Goal: Task Accomplishment & Management: Manage account settings

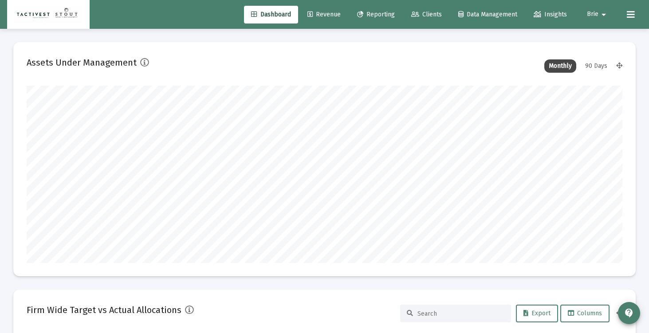
scroll to position [178, 596]
click at [428, 14] on span "Clients" at bounding box center [426, 15] width 31 height 8
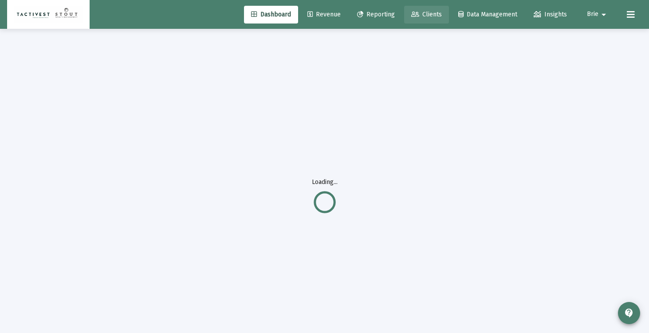
click at [423, 18] on link "Clients" at bounding box center [426, 15] width 45 height 18
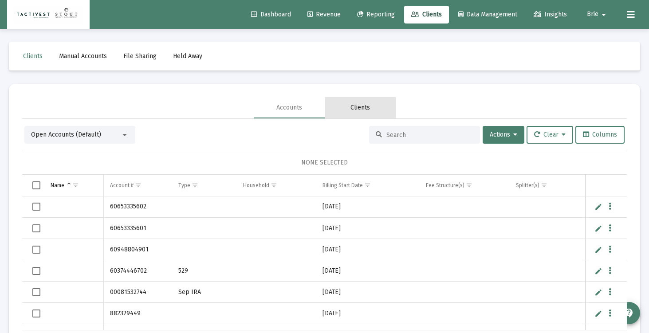
click at [356, 111] on div "Clients" at bounding box center [361, 107] width 20 height 9
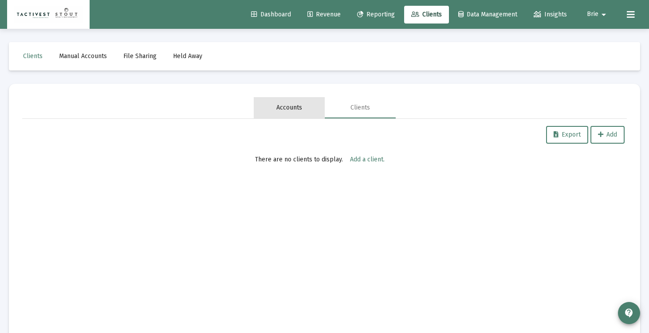
click at [288, 104] on div "Accounts" at bounding box center [290, 107] width 26 height 9
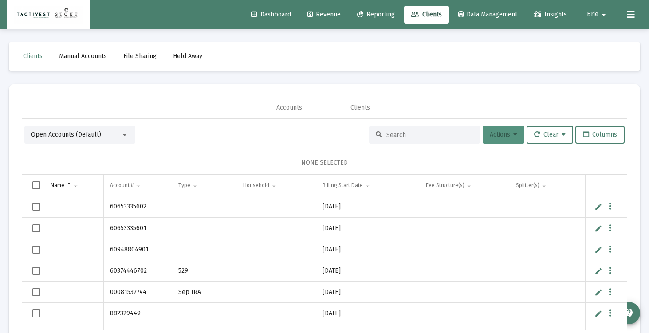
click at [509, 141] on button "Actions" at bounding box center [504, 135] width 42 height 18
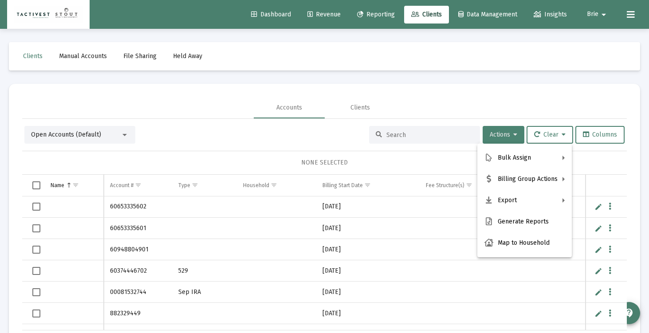
click at [509, 141] on div at bounding box center [324, 166] width 649 height 333
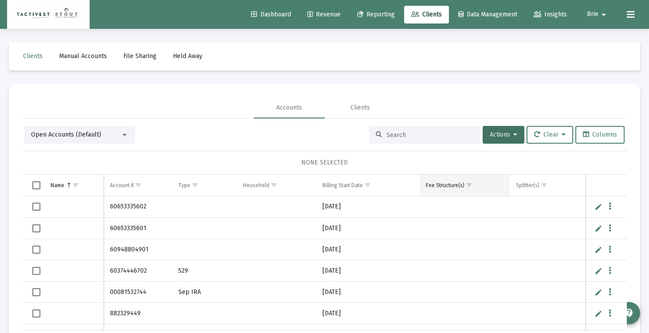
click at [468, 189] on span "Show filter options for column 'Fee Structure(s)'" at bounding box center [469, 185] width 7 height 7
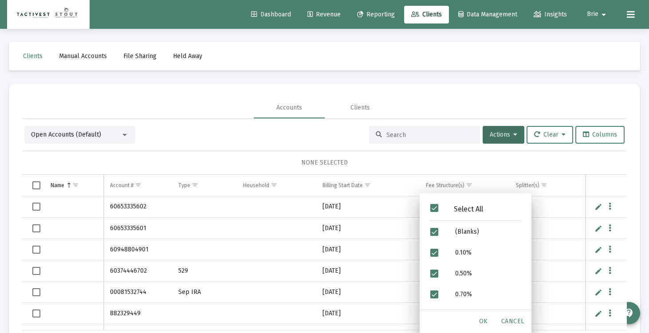
click at [434, 210] on span "Filter options" at bounding box center [435, 208] width 8 height 8
click at [434, 233] on span "Filter options" at bounding box center [435, 232] width 8 height 8
click at [482, 320] on span "OK" at bounding box center [483, 322] width 9 height 8
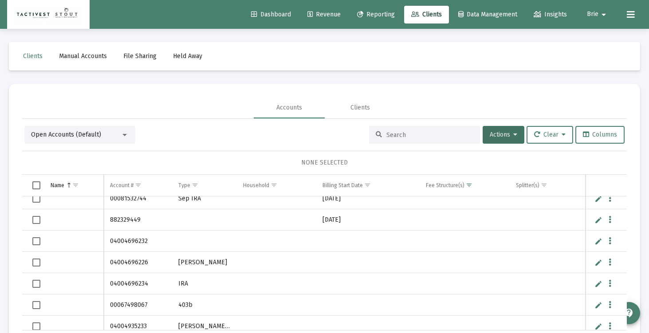
scroll to position [93, 0]
click at [607, 139] on button "Columns" at bounding box center [600, 135] width 49 height 18
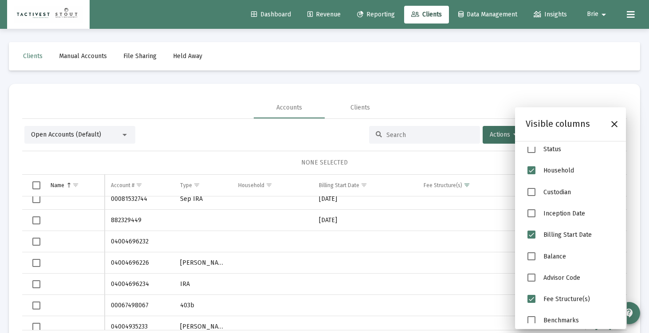
scroll to position [111, 0]
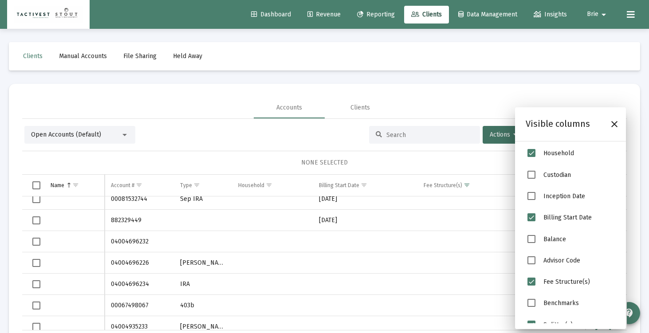
click at [532, 177] on span "Custodian" at bounding box center [532, 175] width 8 height 8
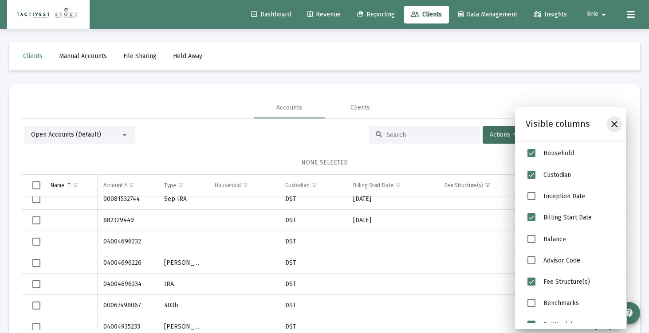
click at [615, 127] on icon "Close" at bounding box center [614, 124] width 11 height 11
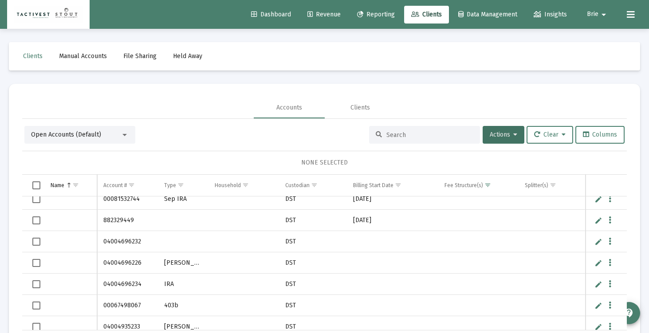
scroll to position [68, 0]
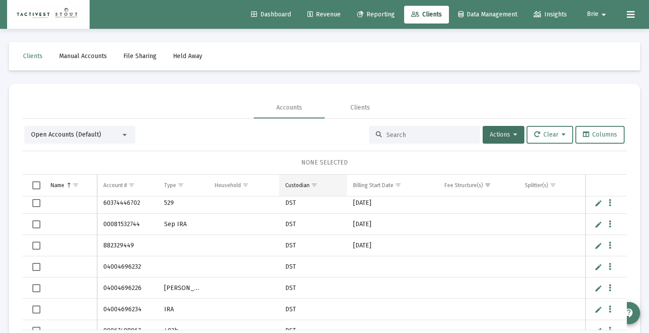
click at [314, 186] on span "Show filter options for column 'Custodian'" at bounding box center [314, 185] width 7 height 7
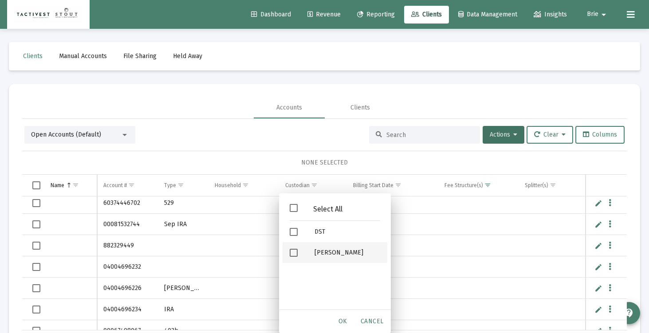
click at [294, 250] on span "Filter options" at bounding box center [294, 253] width 8 height 8
click at [346, 321] on span "OK" at bounding box center [343, 322] width 9 height 8
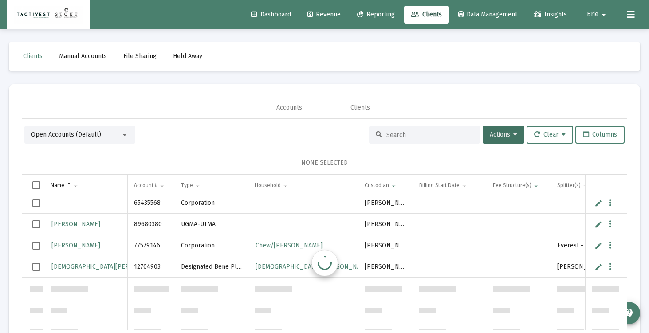
scroll to position [0, 0]
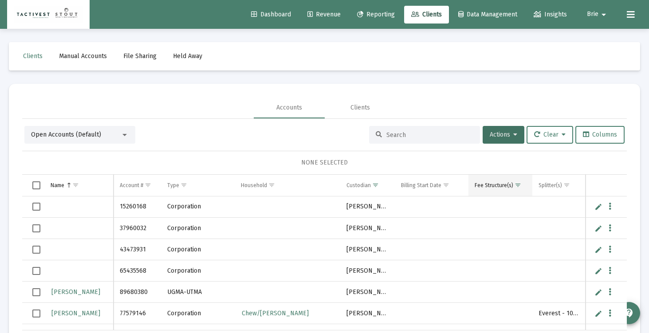
click at [517, 186] on span "Show filter options for column 'Fee Structure(s)'" at bounding box center [518, 185] width 7 height 7
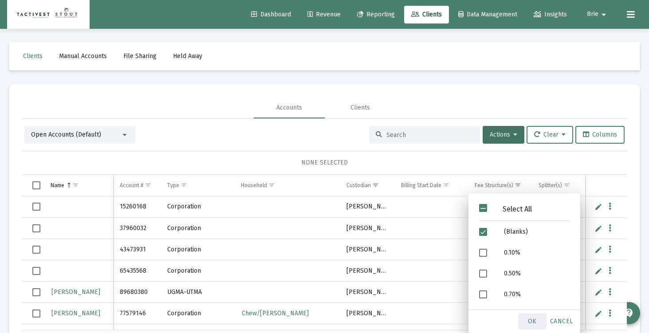
click at [532, 323] on span "OK" at bounding box center [532, 322] width 9 height 8
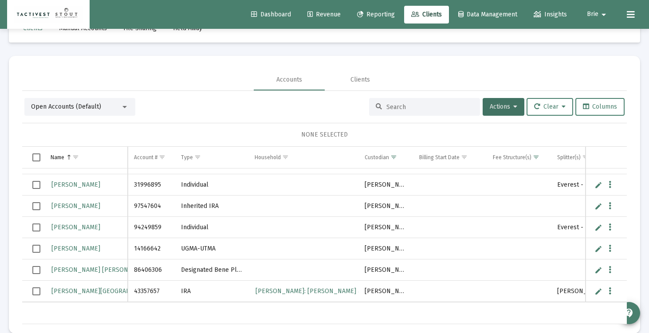
click at [601, 182] on link "Edit" at bounding box center [599, 185] width 8 height 8
click at [47, 187] on input "[PERSON_NAME]" at bounding box center [85, 184] width 83 height 21
click at [61, 186] on input "[PERSON_NAME]" at bounding box center [85, 184] width 83 height 21
type input "[PERSON_NAME]"
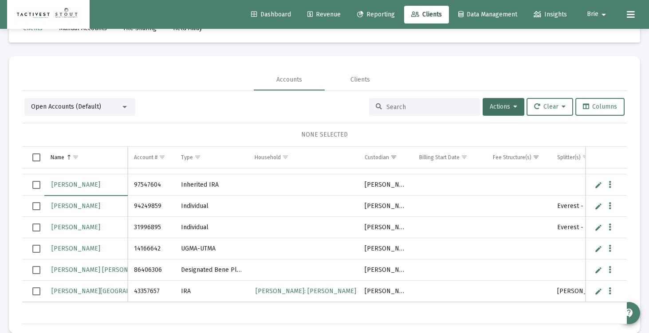
click at [599, 187] on link "Edit" at bounding box center [599, 185] width 8 height 8
click at [50, 184] on input "[PERSON_NAME]" at bounding box center [85, 184] width 83 height 21
type input "[PERSON_NAME]"
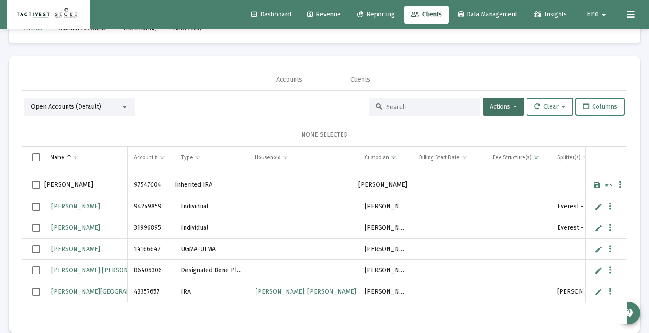
click at [596, 188] on link "Save" at bounding box center [597, 185] width 8 height 8
click at [36, 205] on span "Select row" at bounding box center [36, 206] width 8 height 8
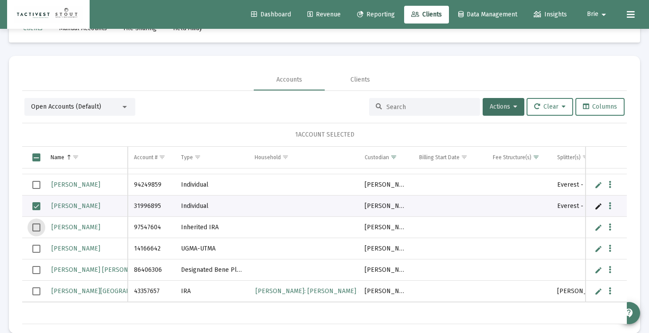
click at [36, 225] on span "Select row" at bounding box center [36, 228] width 8 height 8
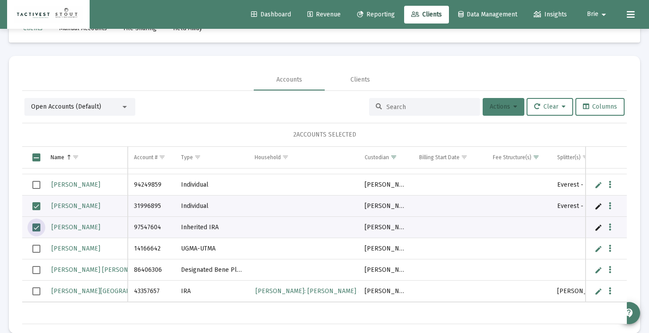
click at [502, 115] on button "Actions" at bounding box center [504, 107] width 42 height 18
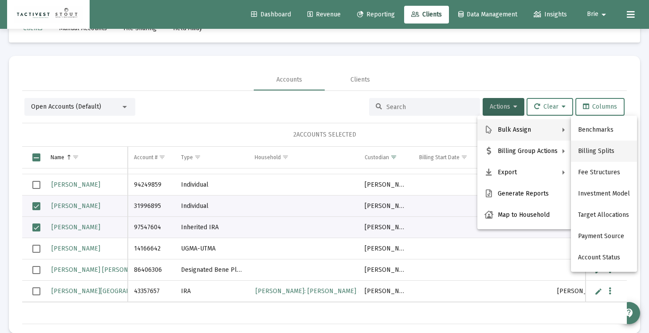
click at [607, 157] on button "Billing Splits" at bounding box center [604, 151] width 66 height 21
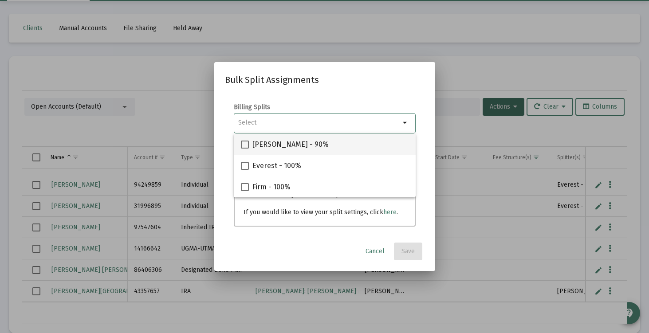
click at [272, 146] on span "[PERSON_NAME] - 90%" at bounding box center [291, 144] width 76 height 11
click at [245, 149] on input "[PERSON_NAME] - 90%" at bounding box center [245, 149] width 0 height 0
checkbox input "true"
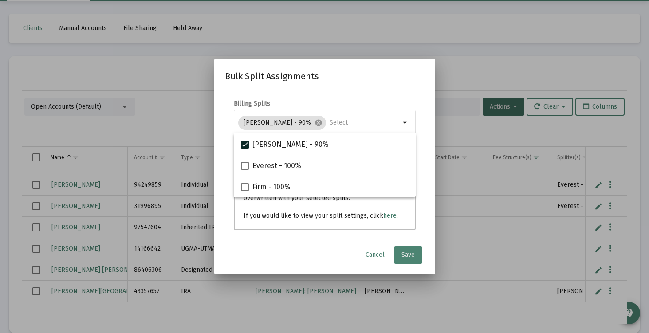
click at [409, 254] on span "Save" at bounding box center [408, 255] width 13 height 8
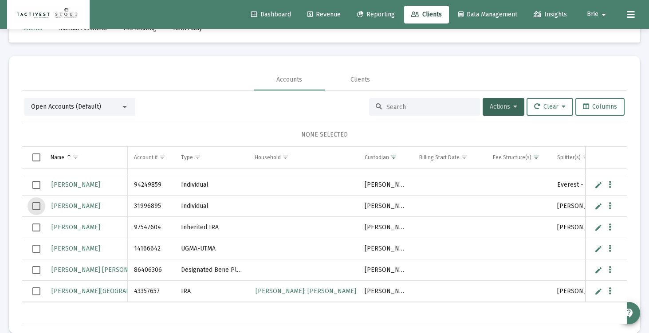
click at [36, 208] on span "Select row" at bounding box center [36, 206] width 8 height 8
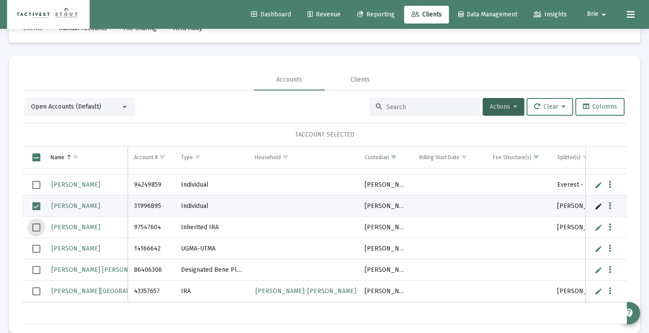
click at [33, 230] on span "Select row" at bounding box center [36, 228] width 8 height 8
click at [503, 105] on span "Actions" at bounding box center [504, 107] width 28 height 8
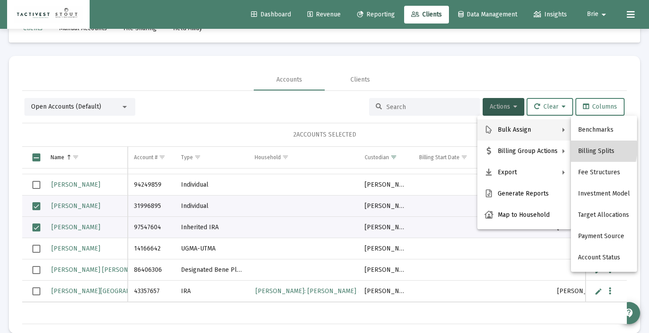
click at [586, 149] on button "Billing Splits" at bounding box center [604, 151] width 66 height 21
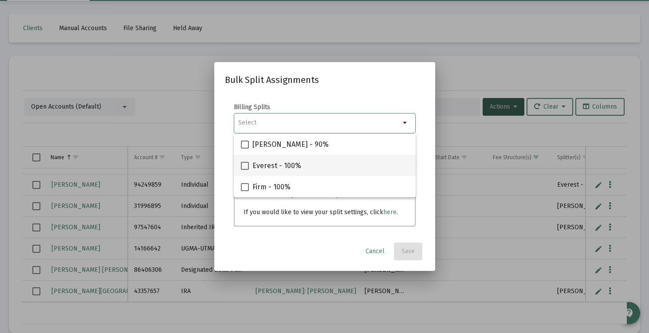
click at [244, 164] on span at bounding box center [245, 166] width 8 height 8
click at [245, 170] on input "Everest - 100%" at bounding box center [245, 170] width 0 height 0
checkbox input "true"
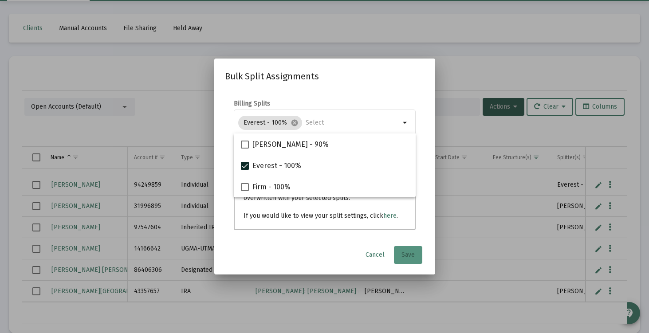
click at [408, 253] on span "Save" at bounding box center [408, 255] width 13 height 8
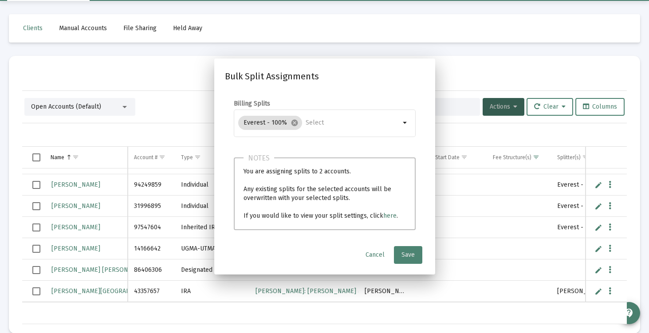
scroll to position [28, 0]
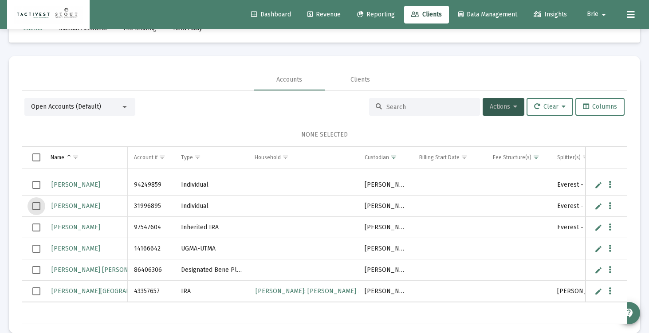
click at [35, 209] on span "Select row" at bounding box center [36, 206] width 8 height 8
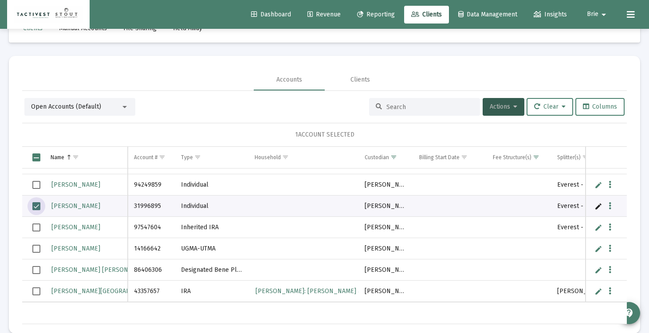
click at [36, 227] on span "Select row" at bounding box center [36, 228] width 8 height 8
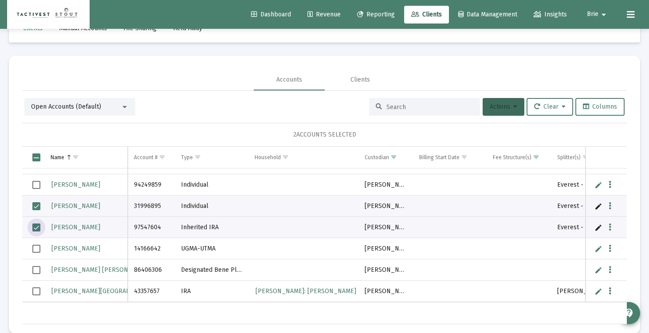
click at [494, 111] on button "Actions" at bounding box center [504, 107] width 42 height 18
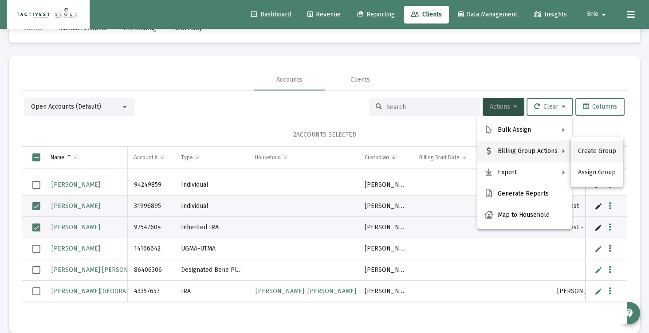
click at [584, 153] on button "Create Group" at bounding box center [597, 151] width 52 height 21
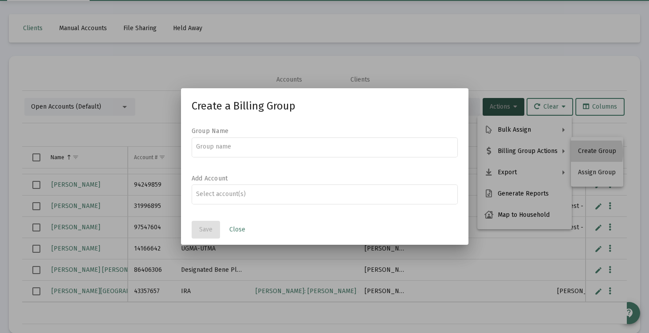
scroll to position [0, 0]
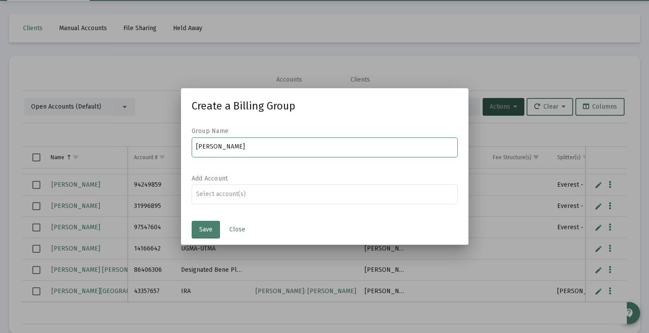
type input "[PERSON_NAME]"
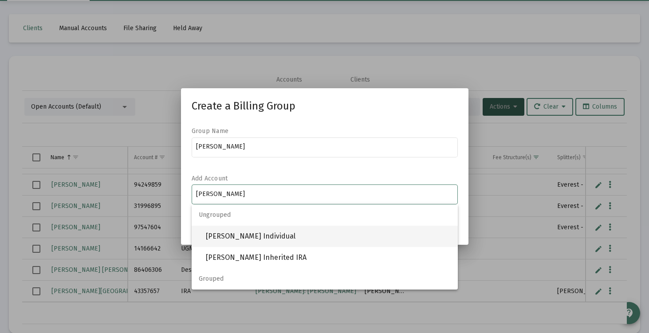
type input "[PERSON_NAME]"
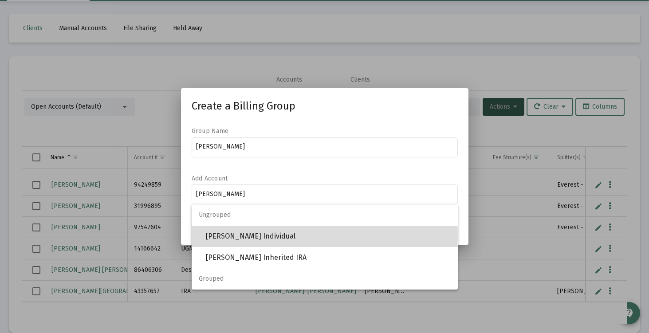
click at [231, 235] on span "[PERSON_NAME] Individual" at bounding box center [328, 236] width 245 height 21
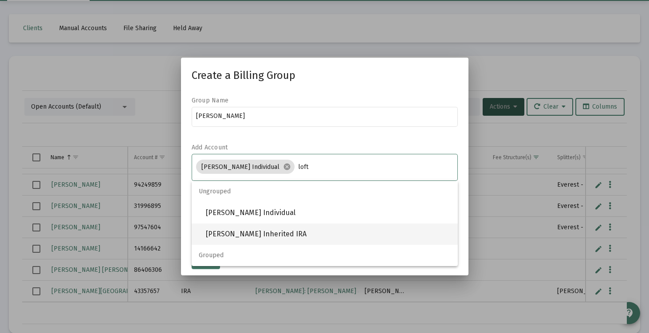
type input "loft"
click at [301, 232] on span "[PERSON_NAME] Inherited IRA" at bounding box center [328, 234] width 245 height 21
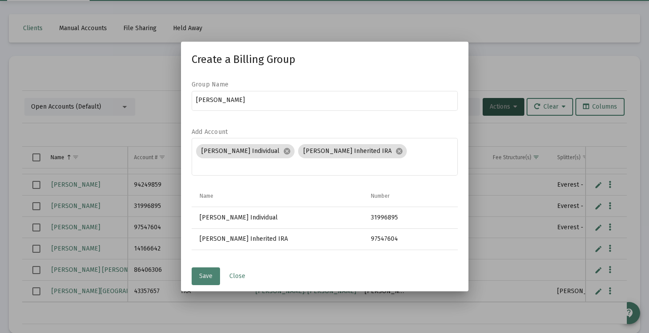
click at [205, 273] on span "Save" at bounding box center [205, 277] width 13 height 8
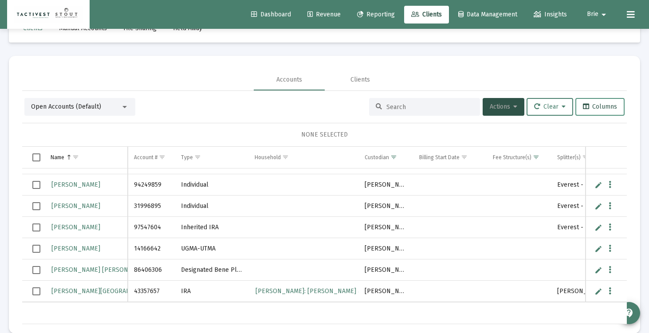
click at [593, 99] on button "Columns" at bounding box center [600, 107] width 49 height 18
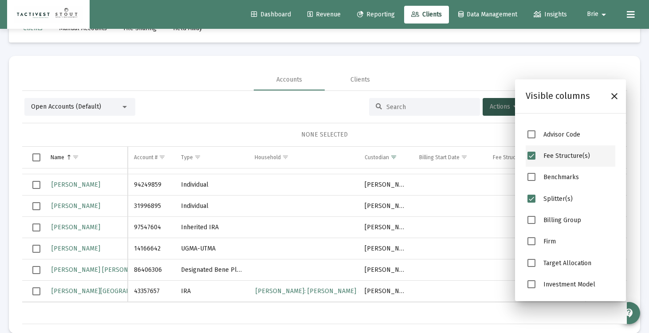
scroll to position [196, 0]
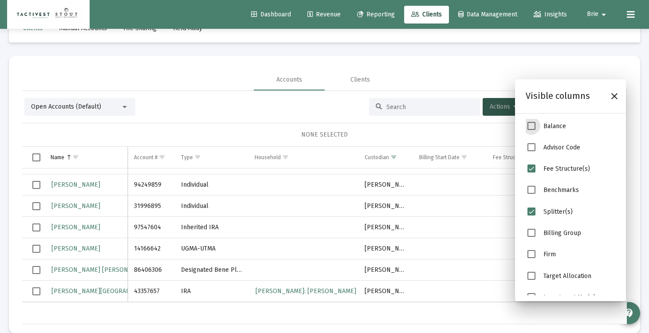
click at [532, 126] on span "Balance" at bounding box center [532, 126] width 8 height 8
click at [403, 134] on div "NONE SELECTED" at bounding box center [324, 134] width 591 height 9
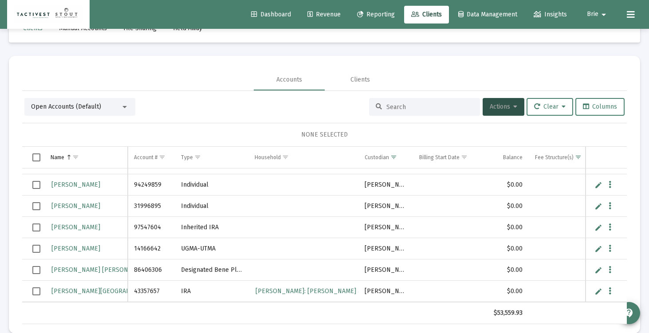
click at [37, 203] on span "Select row" at bounding box center [36, 206] width 8 height 8
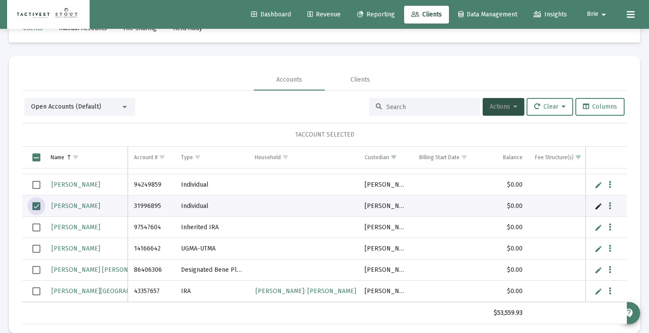
click at [37, 225] on span "Select row" at bounding box center [36, 228] width 8 height 8
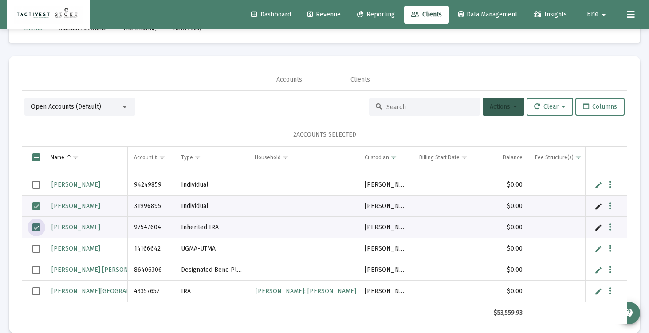
click at [510, 112] on button "Actions" at bounding box center [504, 107] width 42 height 18
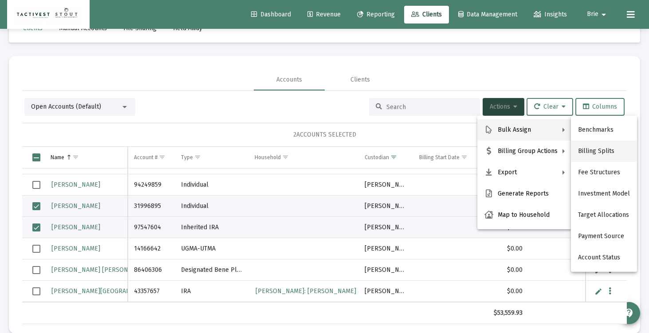
click at [597, 154] on button "Billing Splits" at bounding box center [604, 151] width 66 height 21
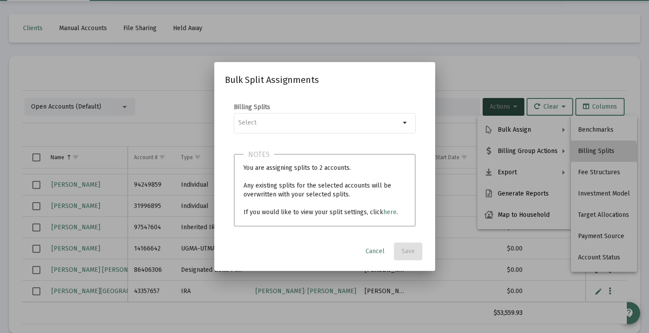
scroll to position [0, 0]
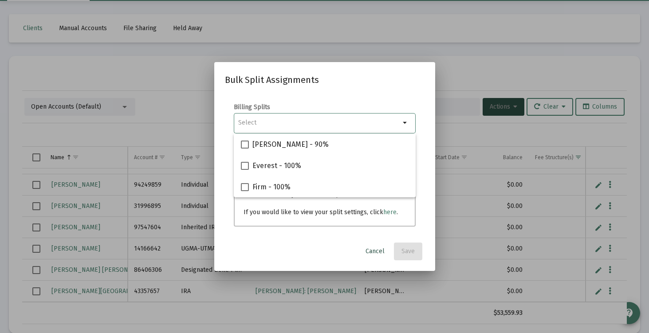
click at [371, 249] on span "Cancel" at bounding box center [375, 252] width 19 height 8
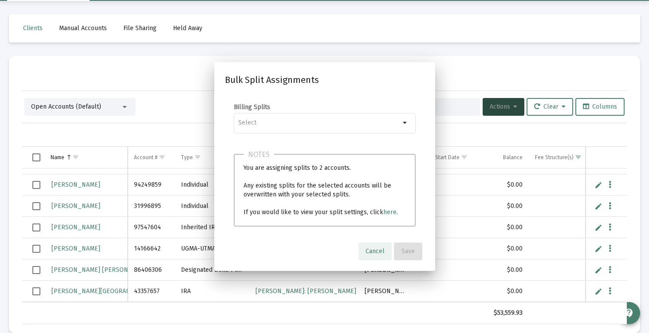
scroll to position [28, 0]
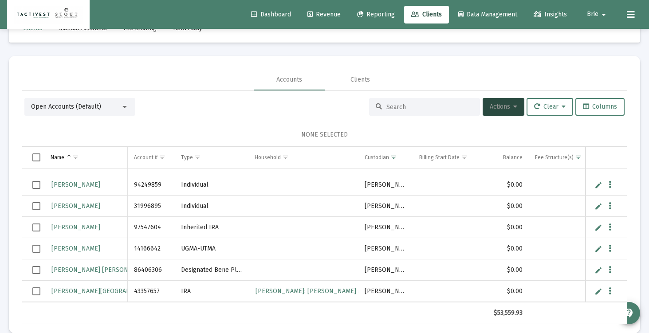
click at [36, 207] on span "Select row" at bounding box center [36, 206] width 8 height 8
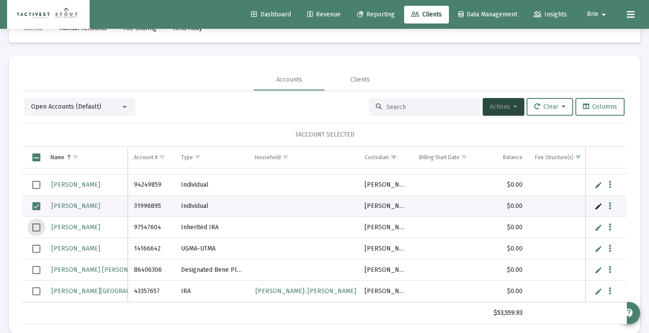
click at [36, 230] on span "Select row" at bounding box center [36, 228] width 8 height 8
click at [509, 101] on button "Actions" at bounding box center [504, 107] width 42 height 18
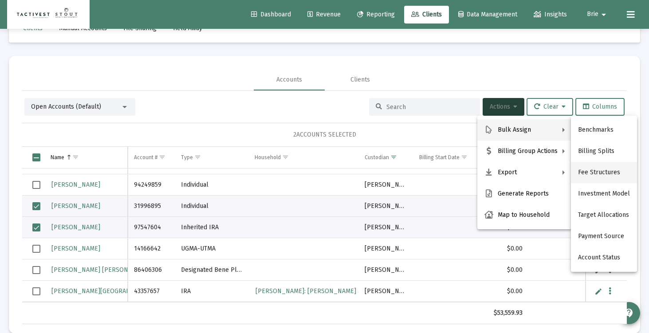
click at [613, 169] on button "Fee Structures" at bounding box center [604, 172] width 66 height 21
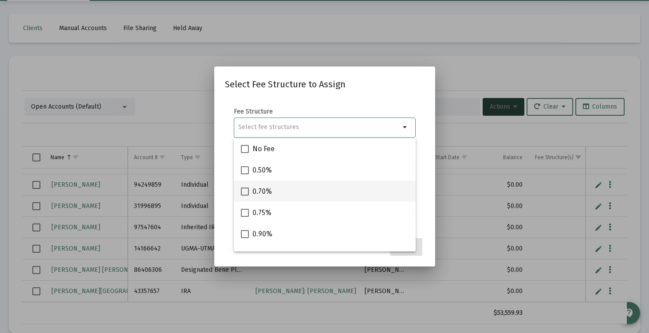
scroll to position [2, 0]
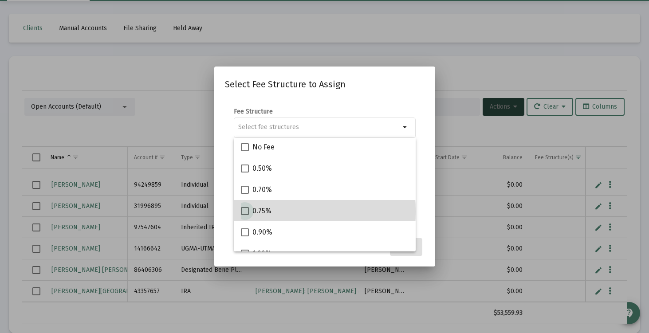
click at [258, 212] on span "0.75%" at bounding box center [262, 211] width 19 height 11
click at [245, 215] on input "0.75%" at bounding box center [245, 215] width 0 height 0
checkbox input "true"
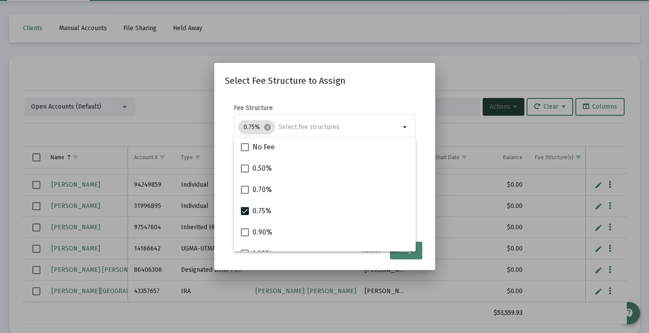
click at [415, 257] on button "Assign" at bounding box center [406, 251] width 32 height 18
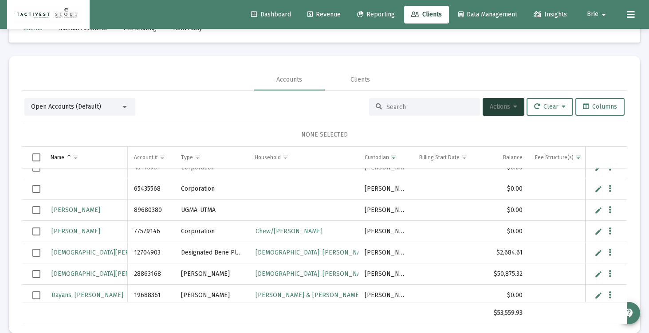
scroll to position [40, 0]
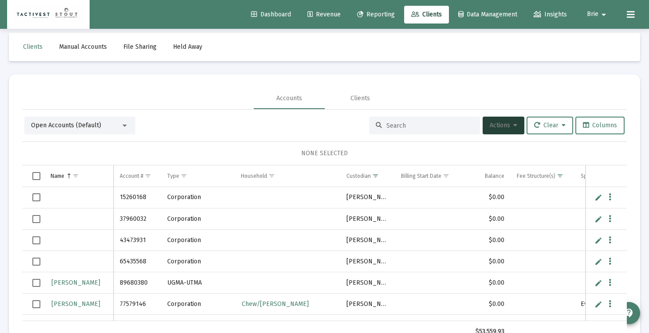
click at [139, 198] on td "15260168" at bounding box center [137, 197] width 47 height 21
copy td "15260168"
click at [597, 197] on link "Edit" at bounding box center [599, 198] width 8 height 8
type input "RE Twin Enterprises"
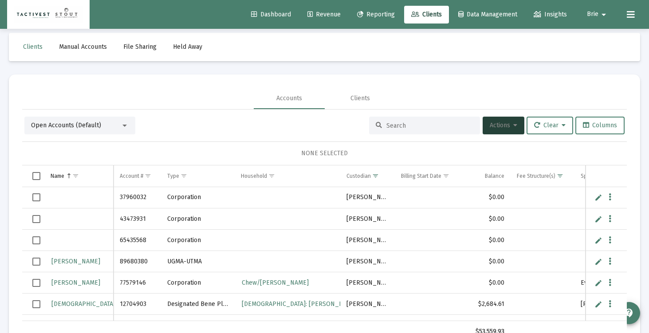
click at [132, 198] on td "37960032" at bounding box center [137, 197] width 47 height 21
copy td "37960032"
click at [36, 198] on span "Select row" at bounding box center [36, 198] width 8 height 8
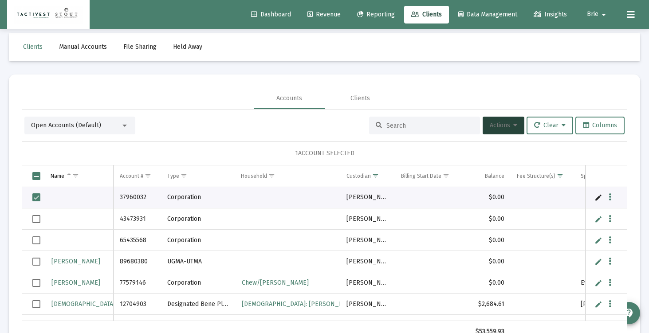
click at [506, 127] on span "Actions" at bounding box center [504, 126] width 28 height 8
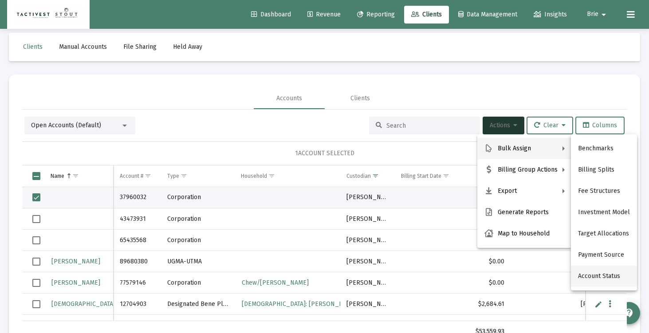
click at [592, 272] on button "Account Status" at bounding box center [604, 276] width 66 height 21
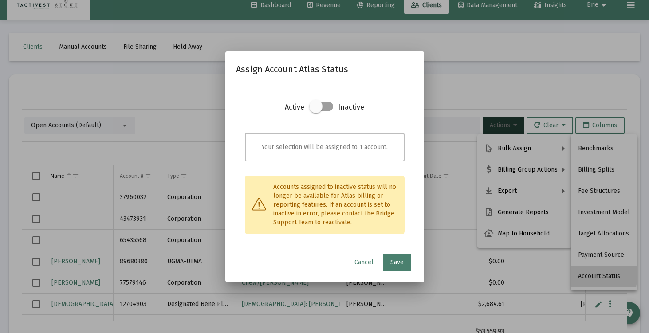
scroll to position [0, 0]
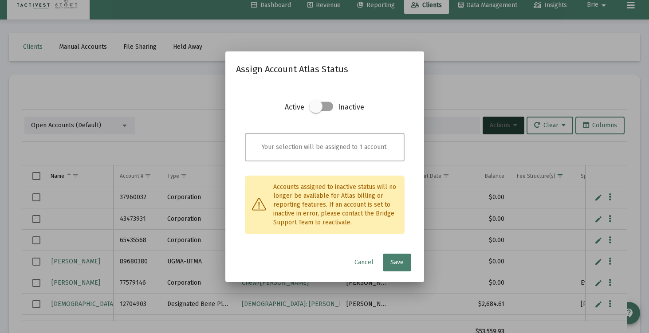
click at [310, 108] on span at bounding box center [315, 106] width 13 height 13
click at [316, 111] on input "checkbox" at bounding box center [316, 111] width 1 height 1
checkbox input "true"
click at [395, 265] on span "Save" at bounding box center [397, 263] width 13 height 8
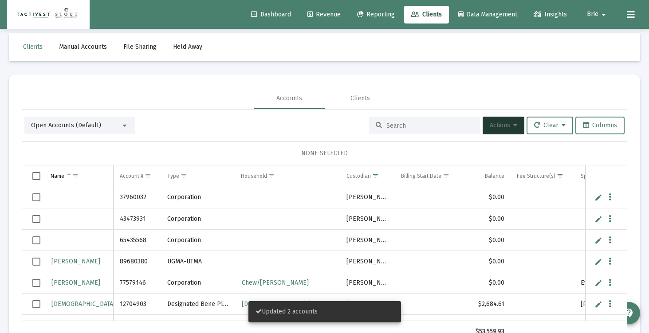
click at [132, 197] on td "37960032" at bounding box center [137, 197] width 47 height 21
copy td "37960032"
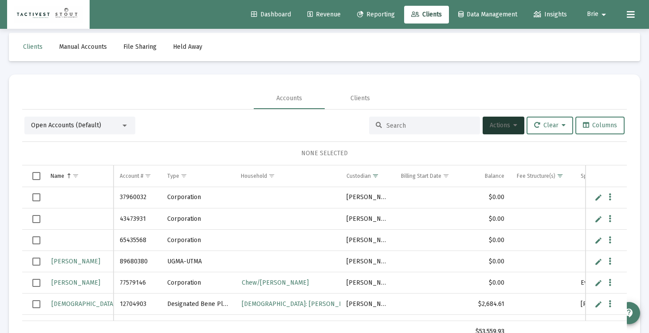
click at [134, 219] on td "43473931" at bounding box center [137, 219] width 47 height 21
copy td "43473931"
click at [597, 220] on link "Edit" at bounding box center [599, 219] width 8 height 8
click at [61, 221] on input "RE Aquisitions" at bounding box center [78, 219] width 69 height 21
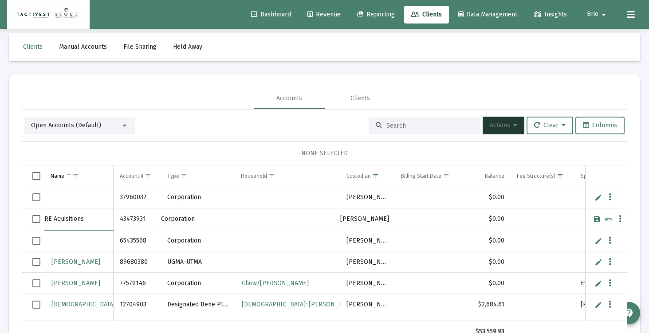
click at [61, 221] on input "RE Aquisitions" at bounding box center [78, 219] width 69 height 21
type input "RE Aquisitions"
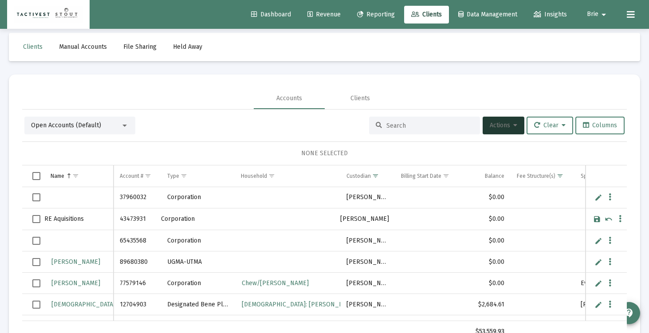
click at [598, 224] on td "Data grid" at bounding box center [606, 220] width 41 height 22
click at [598, 221] on link "Save" at bounding box center [597, 219] width 8 height 8
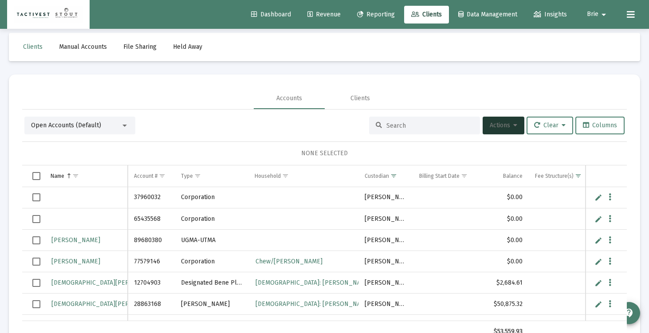
click at [598, 221] on link "Edit" at bounding box center [599, 219] width 8 height 8
type input "RE Aquisitions"
click at [598, 221] on link "Save" at bounding box center [597, 219] width 8 height 8
click at [598, 221] on link "Edit" at bounding box center [599, 219] width 8 height 8
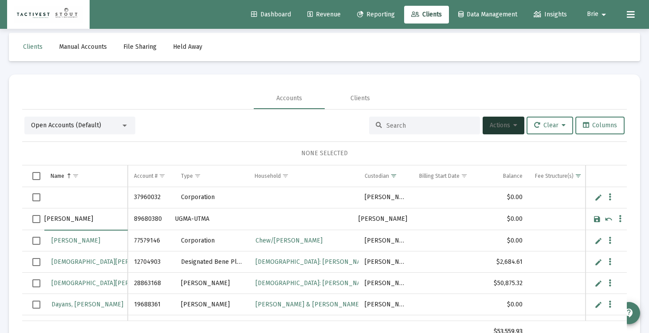
click at [92, 217] on input "[PERSON_NAME]" at bounding box center [85, 219] width 83 height 21
click at [45, 220] on input "[PERSON_NAME]" at bounding box center [85, 219] width 83 height 21
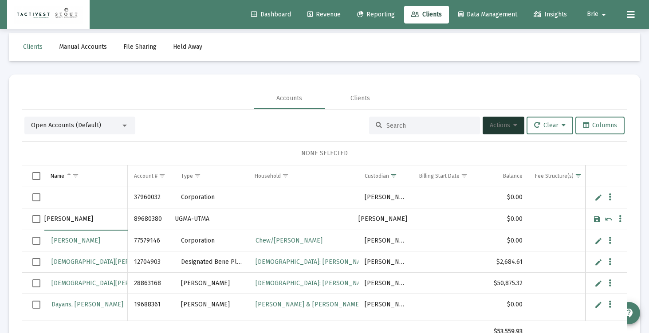
click at [45, 220] on input "[PERSON_NAME]" at bounding box center [85, 219] width 83 height 21
click at [57, 217] on input "[PERSON_NAME]" at bounding box center [85, 219] width 83 height 21
click at [43, 217] on td "Data grid" at bounding box center [33, 220] width 22 height 22
click at [45, 217] on input "[PERSON_NAME]" at bounding box center [85, 219] width 83 height 21
click at [82, 218] on input "[PERSON_NAME]" at bounding box center [85, 219] width 83 height 21
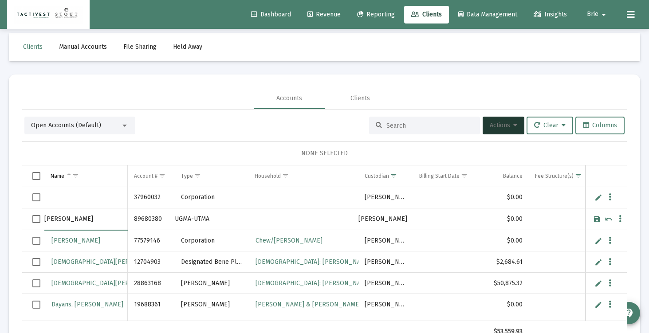
click at [82, 218] on input "[PERSON_NAME]" at bounding box center [85, 219] width 83 height 21
type input "[PERSON_NAME] FBO [PERSON_NAME]"
click at [597, 219] on link "Save" at bounding box center [597, 219] width 8 height 8
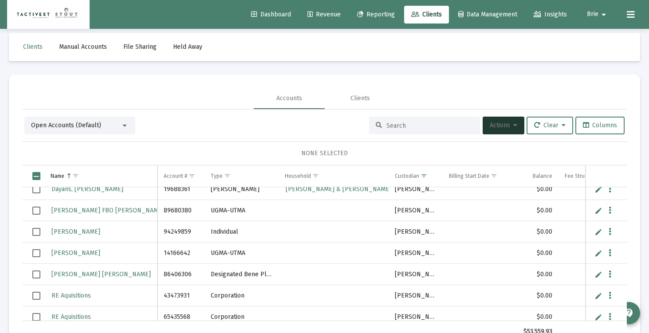
scroll to position [119, 0]
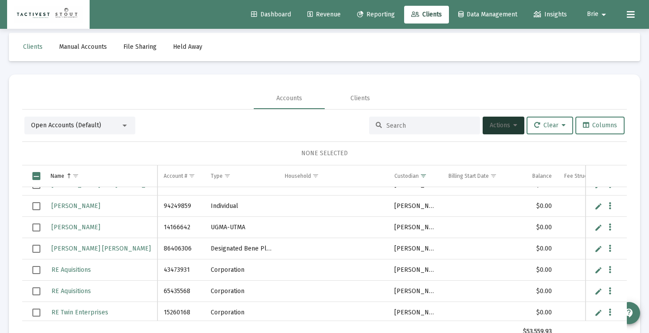
click at [597, 228] on link "Edit" at bounding box center [599, 228] width 8 height 8
click at [122, 222] on input "[PERSON_NAME]" at bounding box center [100, 227] width 113 height 21
type input "[PERSON_NAME] FBO [PERSON_NAME]"
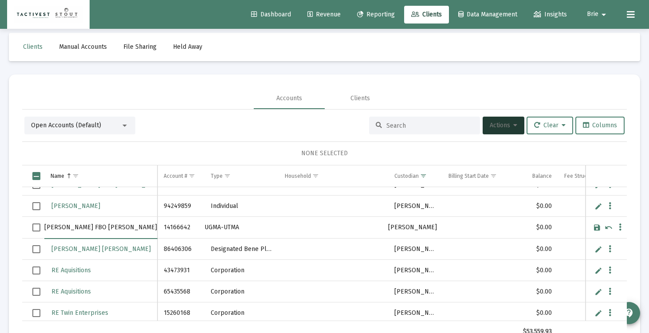
click at [598, 230] on link "Save" at bounding box center [597, 228] width 8 height 8
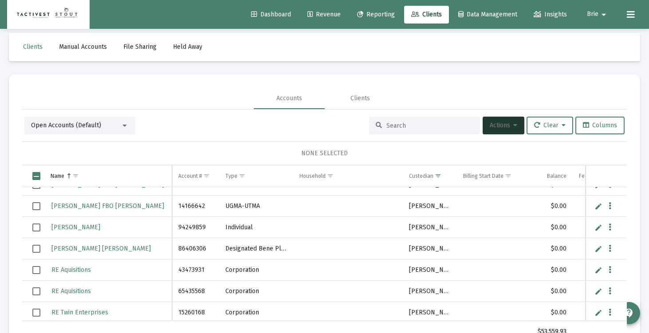
click at [597, 249] on link "Edit" at bounding box center [599, 249] width 8 height 8
click at [135, 244] on input "[PERSON_NAME] [PERSON_NAME]" at bounding box center [107, 248] width 127 height 21
click at [51, 249] on input "[PERSON_NAME] [PERSON_NAME]" at bounding box center [107, 248] width 127 height 21
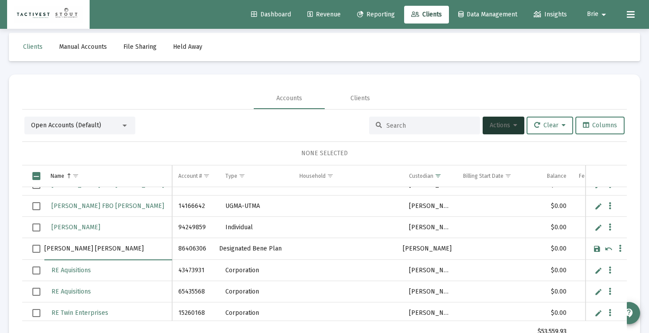
click at [51, 249] on input "[PERSON_NAME] [PERSON_NAME]" at bounding box center [107, 248] width 127 height 21
click at [84, 250] on input "[PERSON_NAME]" at bounding box center [107, 248] width 127 height 21
click at [94, 249] on input "[PERSON_NAME]" at bounding box center [107, 248] width 127 height 21
click at [48, 249] on input "[PERSON_NAME]" at bounding box center [107, 248] width 127 height 21
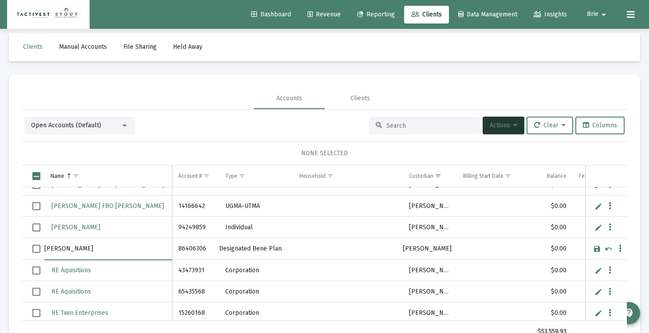
click at [79, 250] on input "[PERSON_NAME]" at bounding box center [107, 248] width 127 height 21
click at [81, 250] on input "[PERSON_NAME]" at bounding box center [107, 248] width 127 height 21
type input "[PERSON_NAME]"
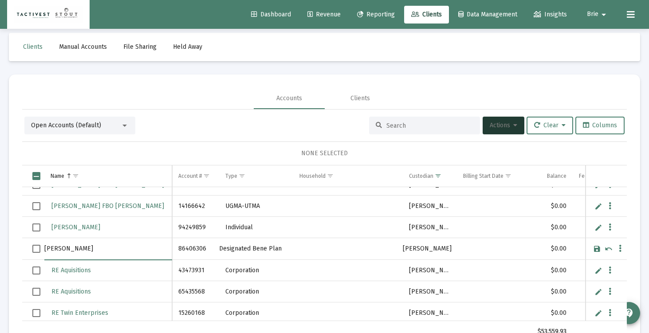
click at [595, 247] on link "Save" at bounding box center [597, 249] width 8 height 8
click at [191, 251] on td "94249859" at bounding box center [195, 248] width 47 height 21
copy td "94249859"
click at [36, 247] on span "Select row" at bounding box center [36, 249] width 8 height 8
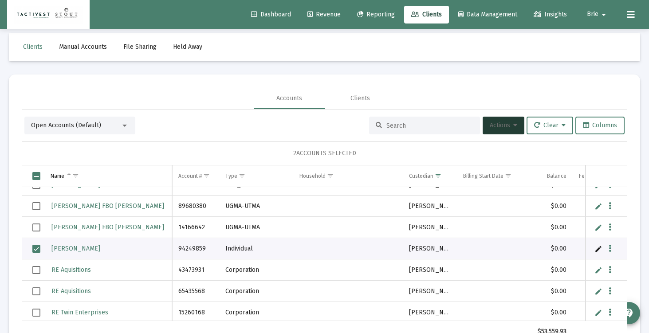
click at [514, 127] on button "Actions" at bounding box center [504, 126] width 42 height 18
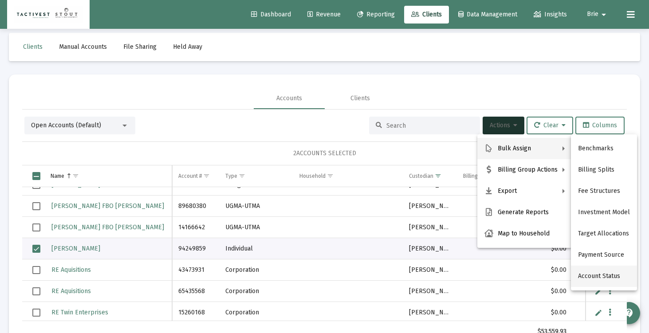
click at [602, 273] on button "Account Status" at bounding box center [604, 276] width 66 height 21
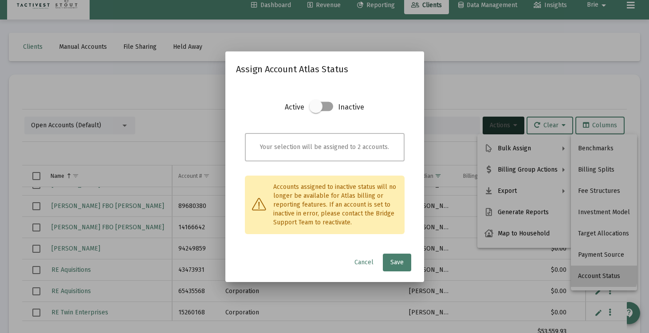
scroll to position [0, 0]
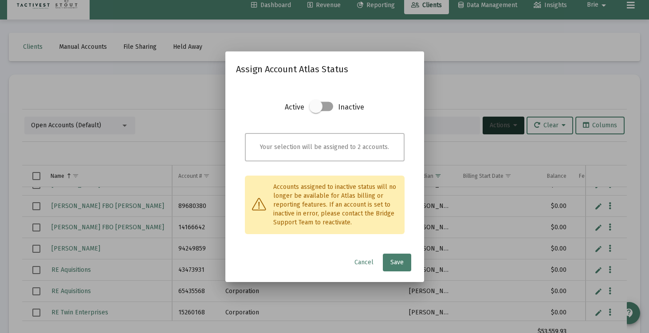
click at [315, 103] on span at bounding box center [315, 106] width 13 height 13
click at [316, 111] on input "checkbox" at bounding box center [316, 111] width 1 height 1
checkbox input "true"
click at [400, 259] on span "Save" at bounding box center [397, 263] width 13 height 8
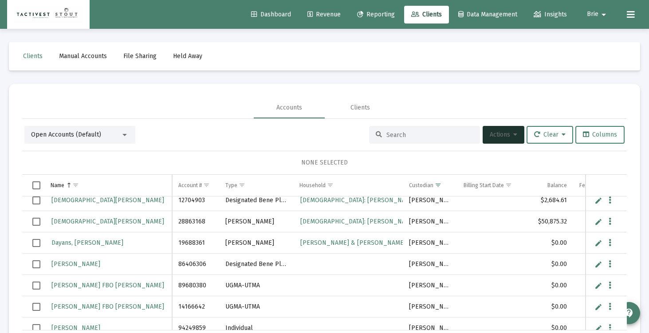
scroll to position [61, 0]
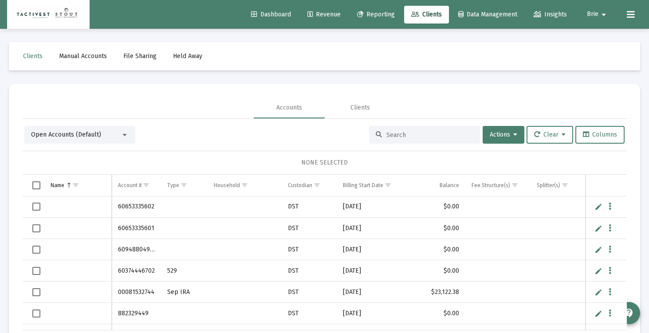
click at [273, 146] on div "Open Accounts (Default) Actions Clear Columns NONE SELECTED Name Name Account #…" at bounding box center [324, 239] width 605 height 226
